Goal: Check status: Check status

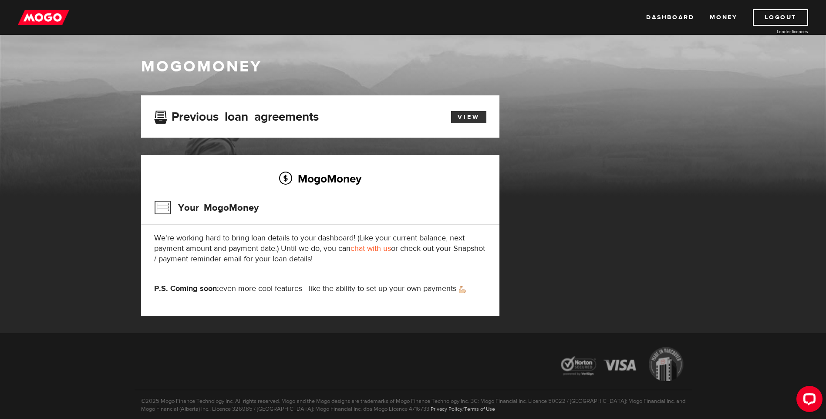
click at [471, 119] on link "View" at bounding box center [468, 117] width 35 height 12
click at [472, 121] on link "View" at bounding box center [468, 117] width 35 height 12
click at [371, 249] on link "chat with us" at bounding box center [370, 248] width 40 height 10
click at [811, 407] on button "Open LiveChat chat widget" at bounding box center [809, 399] width 26 height 26
click at [378, 249] on link "chat with us" at bounding box center [370, 248] width 40 height 10
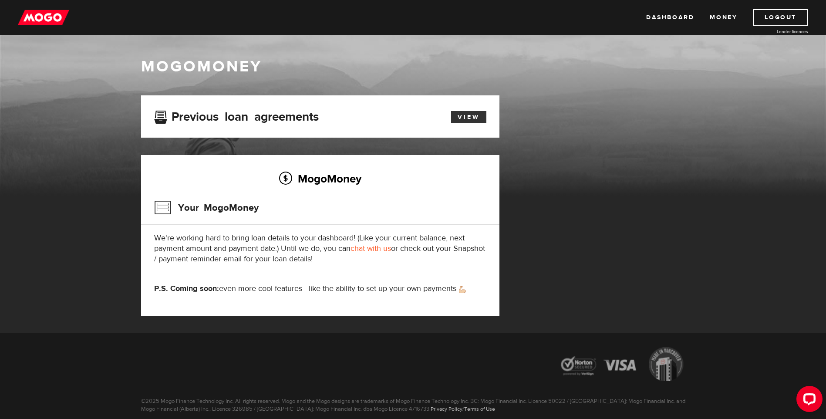
click at [471, 114] on link "View" at bounding box center [468, 117] width 35 height 12
click at [455, 114] on link "View" at bounding box center [468, 117] width 35 height 12
drag, startPoint x: 452, startPoint y: 408, endPoint x: 384, endPoint y: 410, distance: 67.5
click at [384, 410] on p "©2025 Mogo Finance Technology Inc. All rights reserved. Mogo and the Mogo desig…" at bounding box center [413, 401] width 557 height 23
click at [458, 410] on p "©2025 Mogo Finance Technology Inc. All rights reserved. Mogo and the Mogo desig…" at bounding box center [413, 401] width 557 height 23
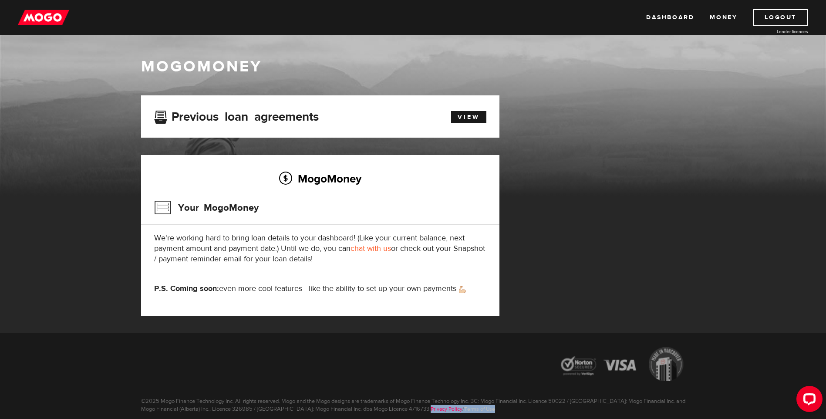
drag, startPoint x: 458, startPoint y: 410, endPoint x: 385, endPoint y: 409, distance: 73.1
click at [385, 409] on p "©2025 Mogo Finance Technology Inc. All rights reserved. Mogo and the Mogo desig…" at bounding box center [413, 401] width 557 height 23
click at [530, 328] on div "MogoMoney Your MogoMoney application Expired Your MogoMoney credit decision has…" at bounding box center [413, 214] width 557 height 238
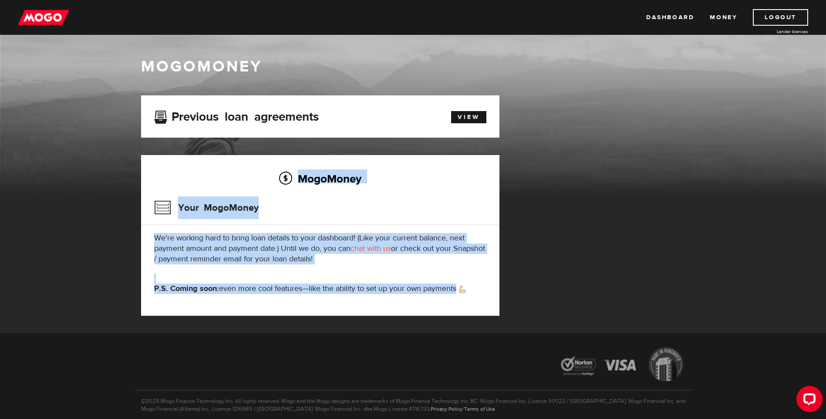
drag, startPoint x: 466, startPoint y: 260, endPoint x: 195, endPoint y: 148, distance: 293.6
click at [195, 148] on div "MogoMoney Your MogoMoney application Expired Your MogoMoney credit decision has…" at bounding box center [413, 214] width 557 height 238
click at [616, 194] on div "MogoMoney Your MogoMoney application Expired Your MogoMoney credit decision has…" at bounding box center [413, 214] width 557 height 238
click at [477, 123] on link "View" at bounding box center [468, 117] width 35 height 12
